Goal: Task Accomplishment & Management: Manage account settings

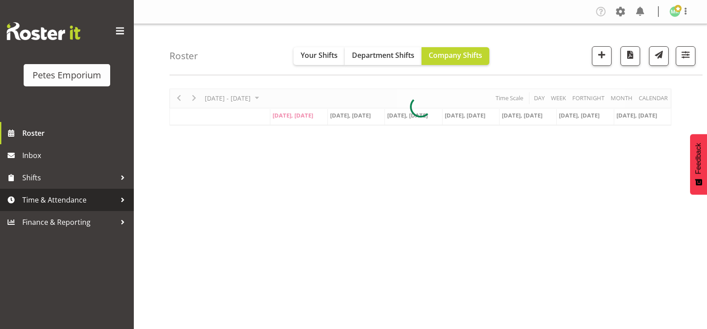
click at [42, 204] on span "Time & Attendance" at bounding box center [69, 199] width 94 height 13
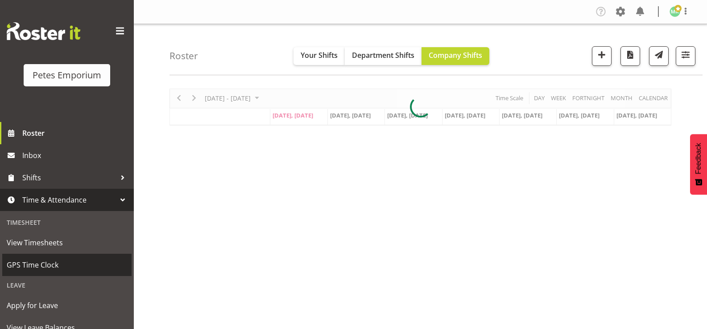
click at [50, 264] on span "GPS Time Clock" at bounding box center [67, 265] width 120 height 13
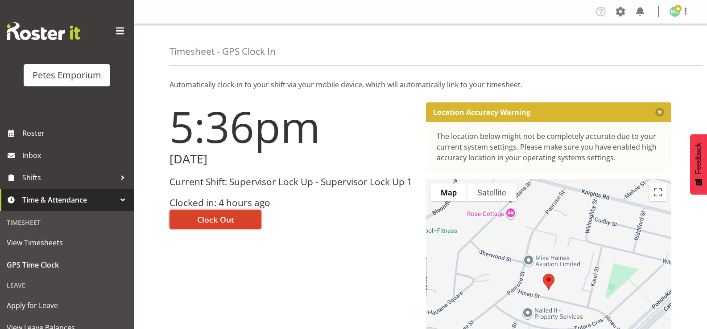
click at [228, 218] on span "Clock Out" at bounding box center [215, 220] width 37 height 12
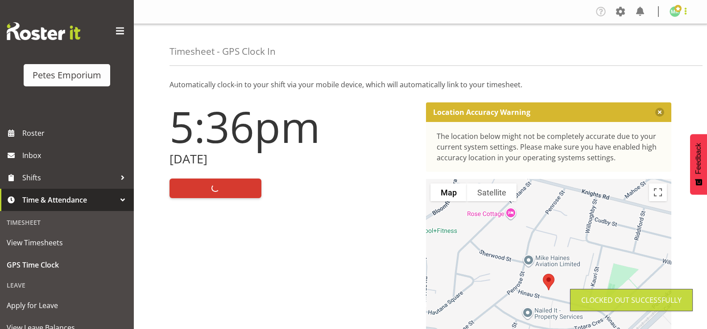
click at [689, 12] on span at bounding box center [685, 11] width 11 height 11
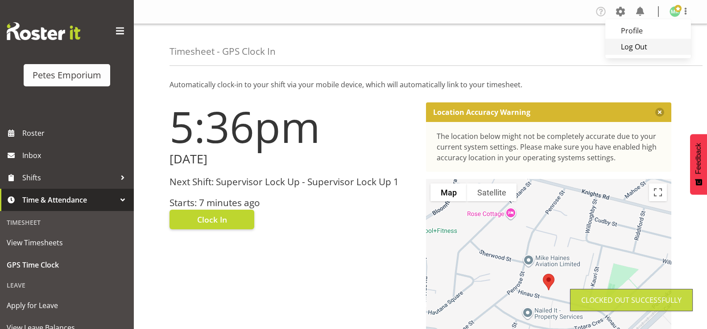
click at [665, 46] on link "Log Out" at bounding box center [648, 47] width 86 height 16
